Goal: Information Seeking & Learning: Learn about a topic

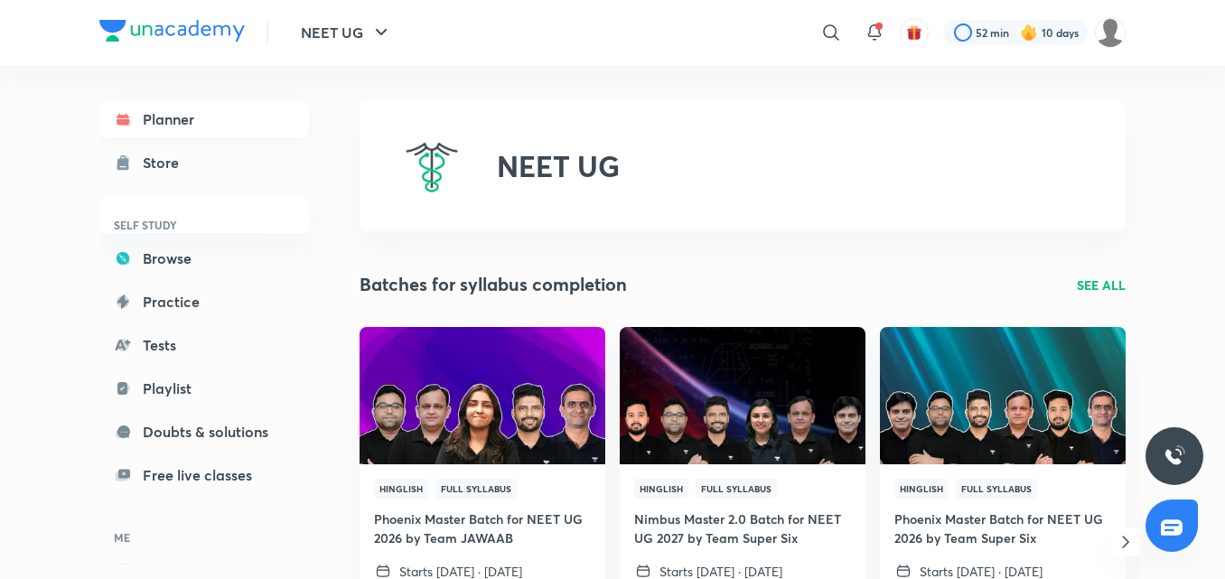
click at [191, 124] on link "Planner" at bounding box center [204, 119] width 210 height 36
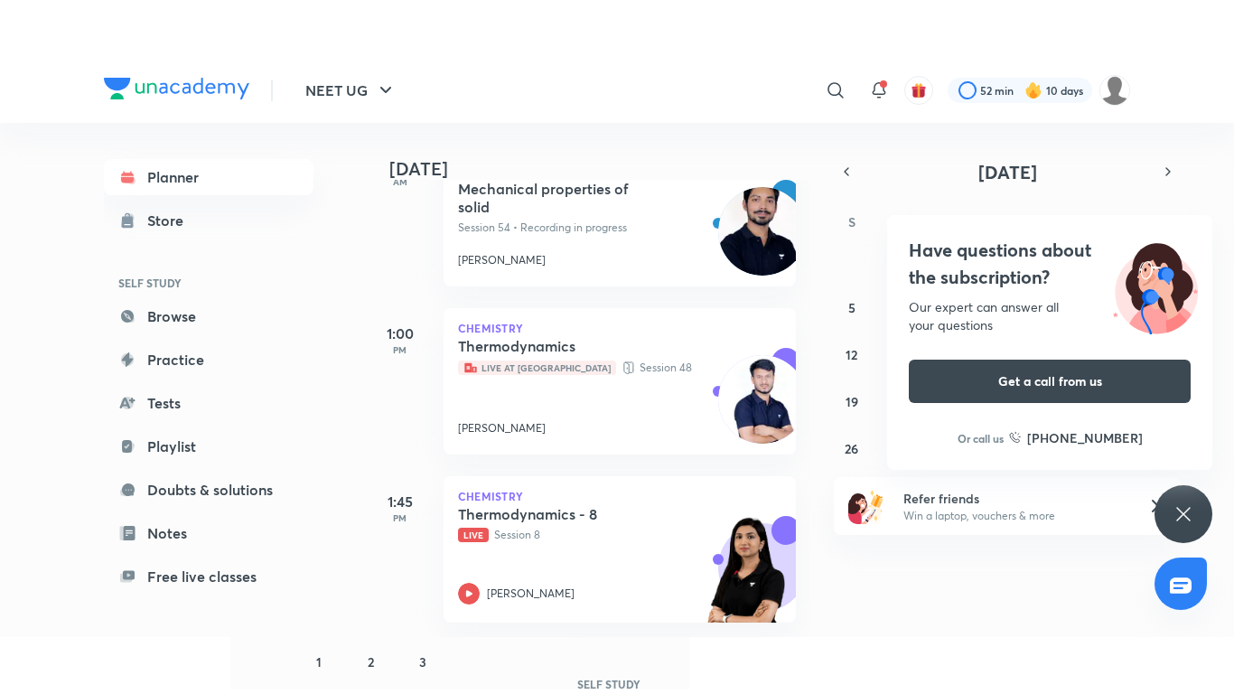
scroll to position [325, 0]
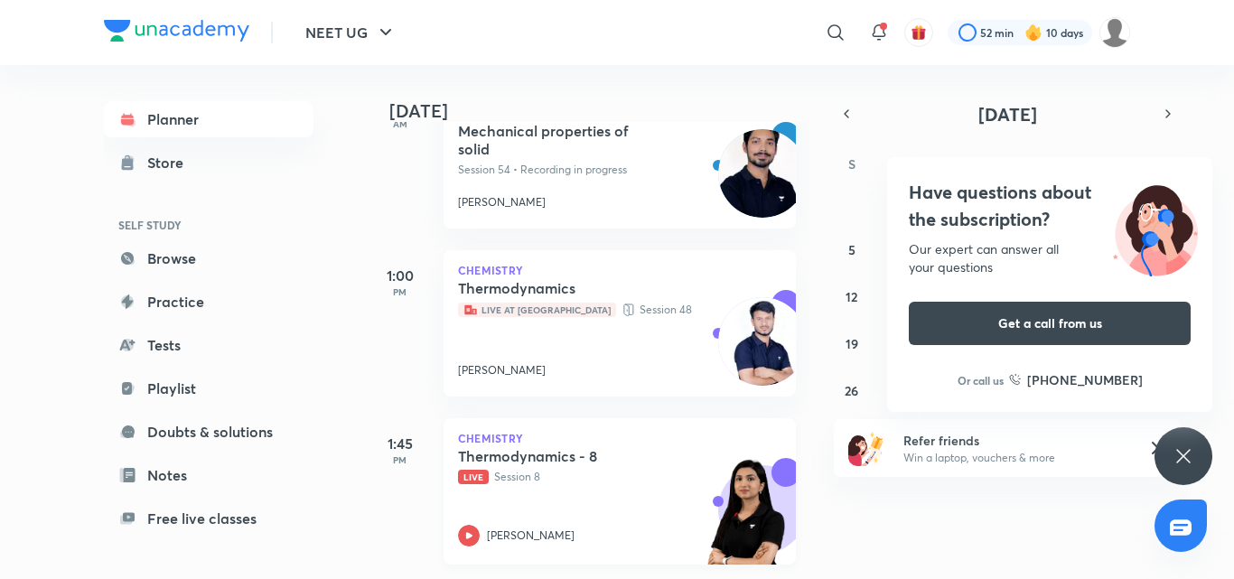
click at [517, 509] on div "Thermodynamics - 8 Live Session 8 Akansha Karnwal" at bounding box center [600, 496] width 284 height 99
